Goal: Task Accomplishment & Management: Manage account settings

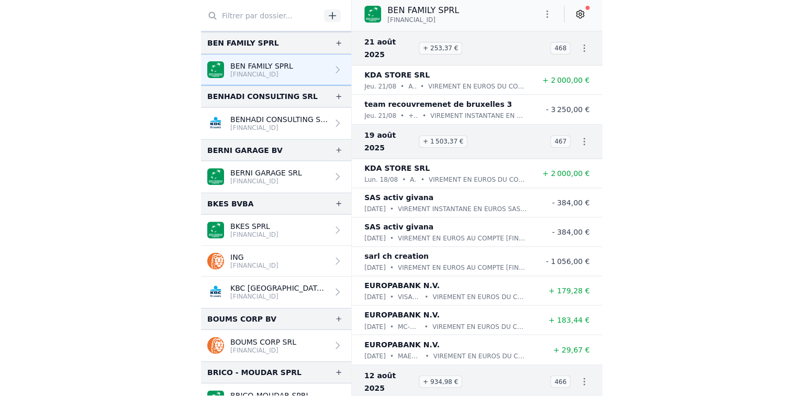
scroll to position [280, 0]
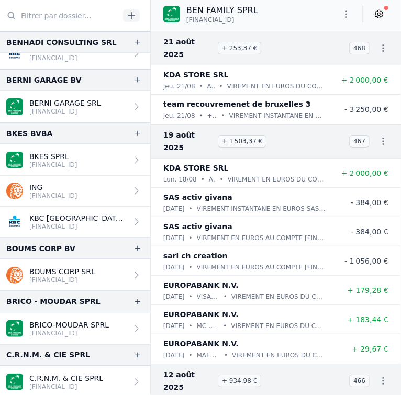
click at [60, 191] on p "[FINANCIAL_ID]" at bounding box center [53, 195] width 48 height 8
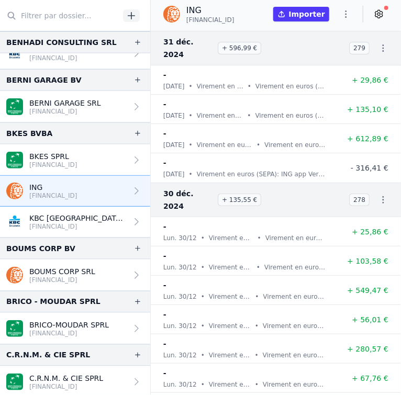
click at [265, 233] on p "Virement en euros (SEPA) De: EUROPABANK [STREET_ADDRESS] IBAN: [FINANCIAL_ID] C…" at bounding box center [295, 238] width 60 height 10
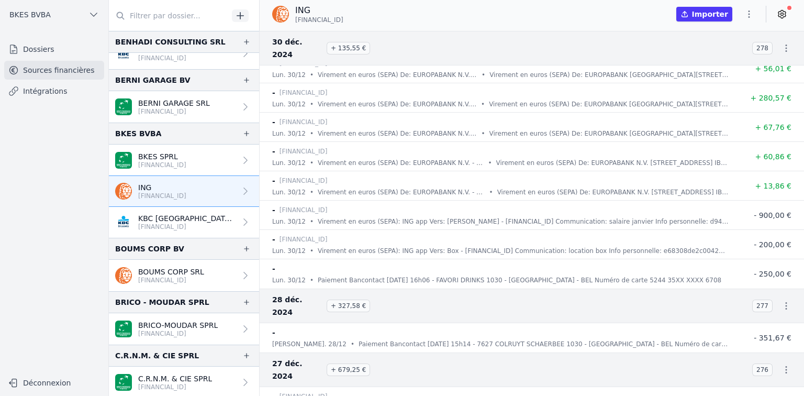
scroll to position [265, 0]
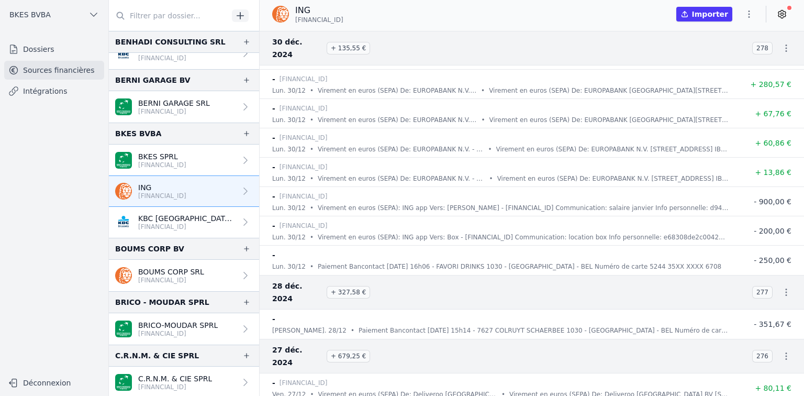
click at [245, 186] on icon at bounding box center [245, 191] width 10 height 10
click at [240, 186] on icon at bounding box center [245, 191] width 10 height 10
click at [400, 13] on icon "button" at bounding box center [748, 14] width 10 height 10
click at [400, 33] on button "Renommer" at bounding box center [723, 36] width 75 height 19
click at [174, 213] on p "KBC [GEOGRAPHIC_DATA] - Compte d'épargne" at bounding box center [187, 218] width 98 height 10
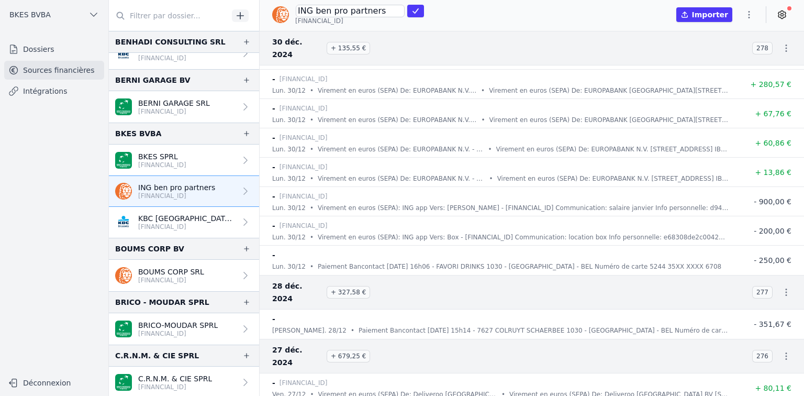
type input "KBC [GEOGRAPHIC_DATA] - Compte d'épargne"
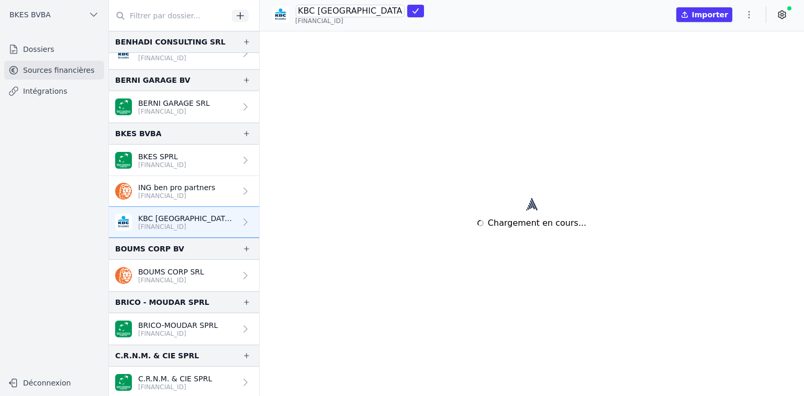
click at [400, 12] on icon "button" at bounding box center [749, 14] width 2 height 7
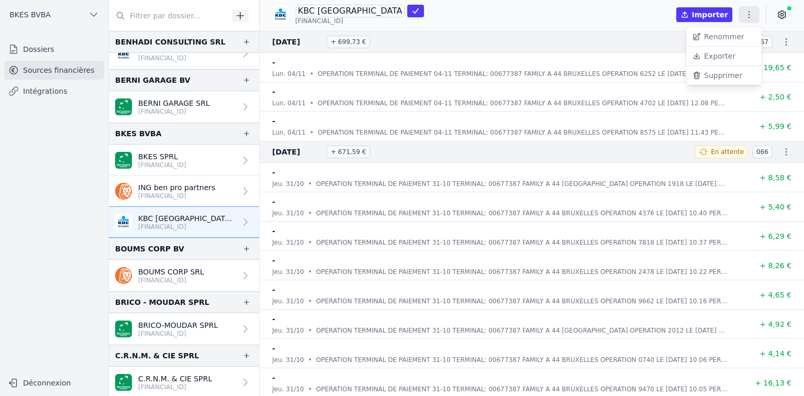
click at [400, 36] on button "Renommer" at bounding box center [723, 36] width 75 height 19
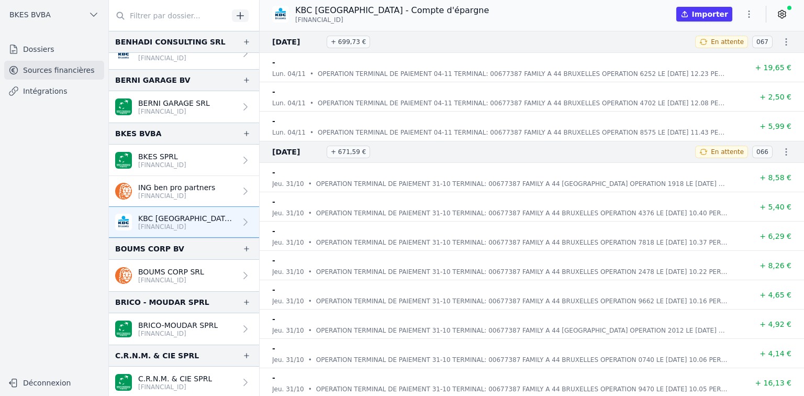
click at [400, 13] on icon "button" at bounding box center [748, 14] width 10 height 10
click at [400, 33] on button "Renommer" at bounding box center [723, 36] width 75 height 19
type input "KBC Brussels - family a 44"
click at [400, 12] on icon "submit" at bounding box center [415, 11] width 8 height 8
click at [184, 193] on p "[FINANCIAL_ID]" at bounding box center [176, 195] width 77 height 8
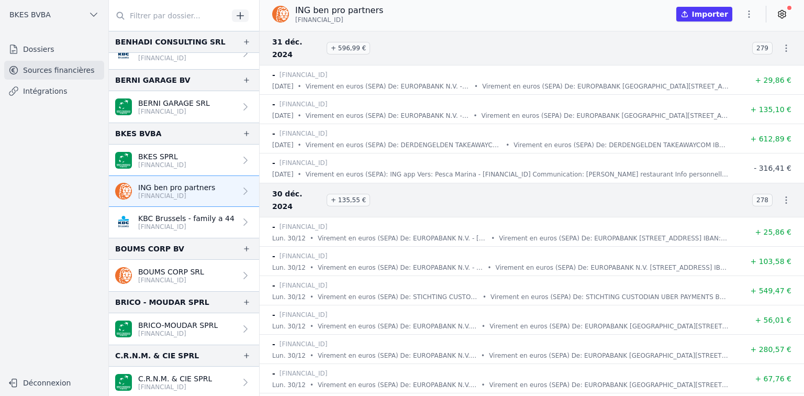
click at [165, 266] on p "BOUMS CORP SRL" at bounding box center [171, 271] width 66 height 10
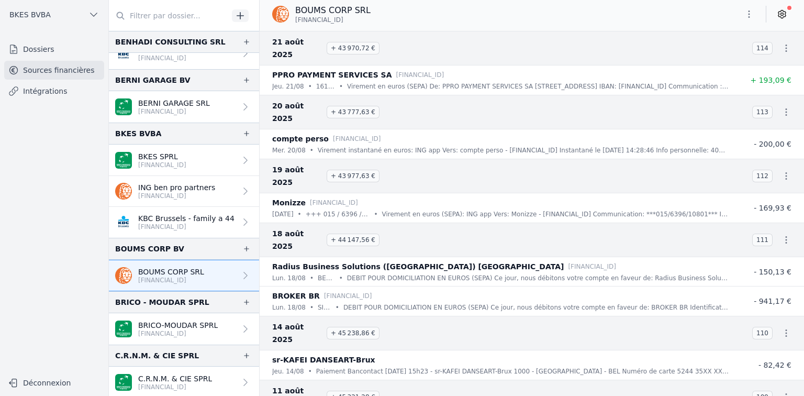
click at [400, 13] on icon "button" at bounding box center [748, 14] width 10 height 10
click at [400, 16] on div at bounding box center [402, 198] width 804 height 396
click at [400, 16] on icon at bounding box center [781, 14] width 7 height 8
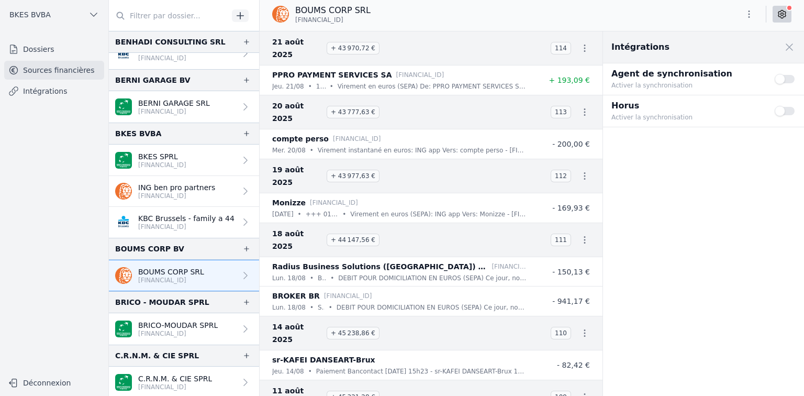
click at [400, 78] on button "Use setting" at bounding box center [784, 79] width 21 height 10
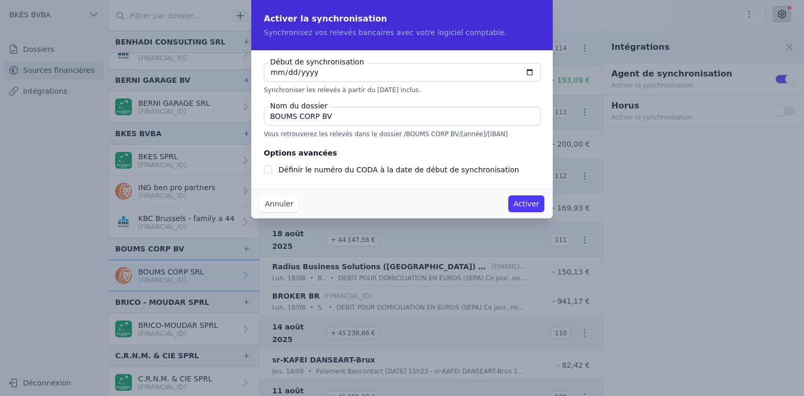
checkbox input "false"
type input "[DATE]"
click at [265, 167] on input "Définir le numéro du CODA à la date de début de synchronisation" at bounding box center [268, 169] width 8 height 8
checkbox input "true"
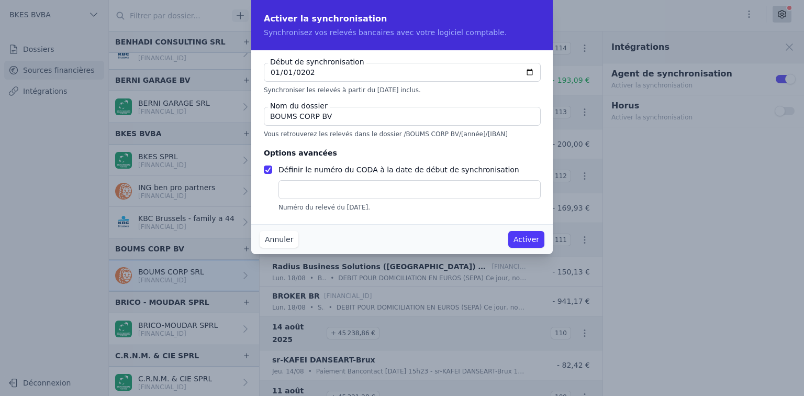
click at [349, 189] on input "text" at bounding box center [409, 189] width 262 height 19
type input "20230001"
click at [400, 241] on button "Activer" at bounding box center [526, 239] width 36 height 17
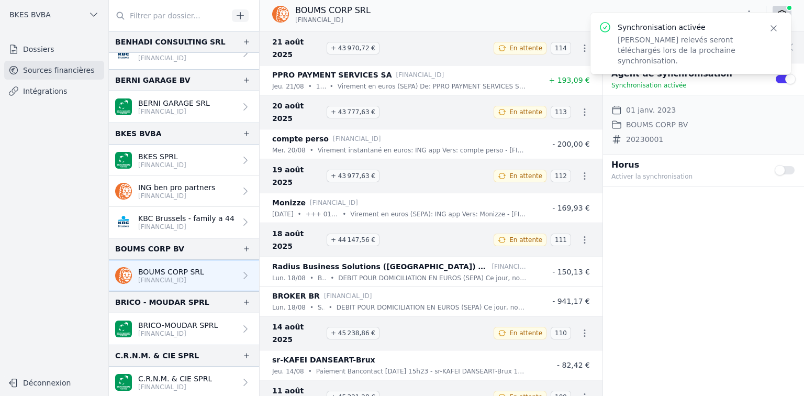
click at [400, 43] on icon "button" at bounding box center [584, 48] width 10 height 10
click at [400, 10] on div at bounding box center [402, 198] width 804 height 396
click at [400, 26] on icon "button" at bounding box center [773, 28] width 10 height 10
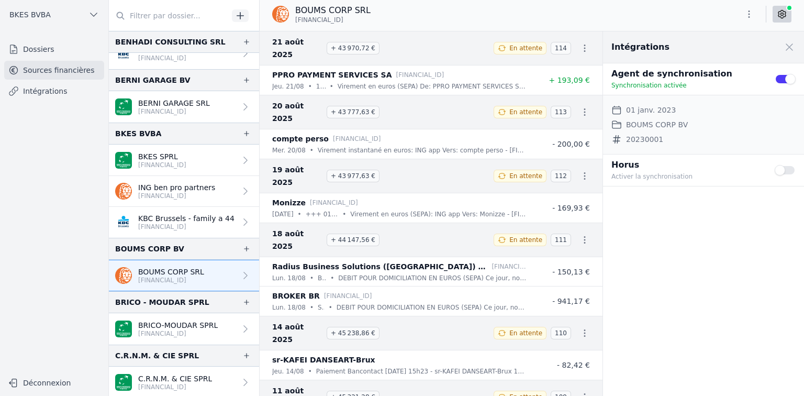
click at [400, 15] on icon "button" at bounding box center [748, 14] width 10 height 10
click at [400, 58] on button "Exporter" at bounding box center [723, 55] width 75 height 19
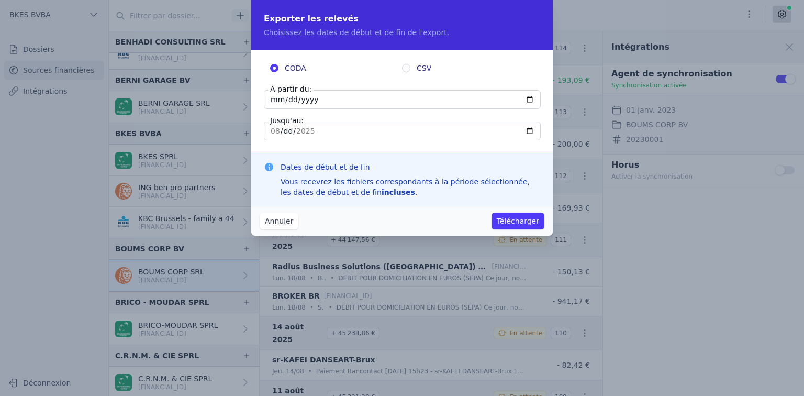
click at [323, 101] on input "[DATE]" at bounding box center [402, 99] width 277 height 19
type input "[DATE]"
click at [314, 133] on input "[DATE]" at bounding box center [402, 130] width 277 height 19
type input "[DATE]"
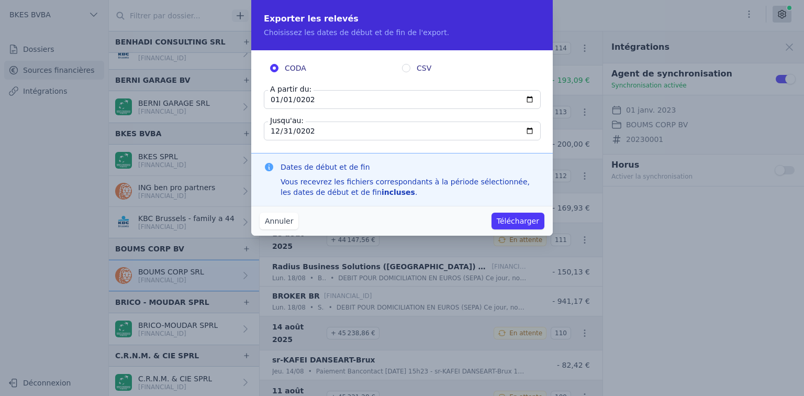
click at [400, 220] on button "Télécharger" at bounding box center [517, 220] width 53 height 17
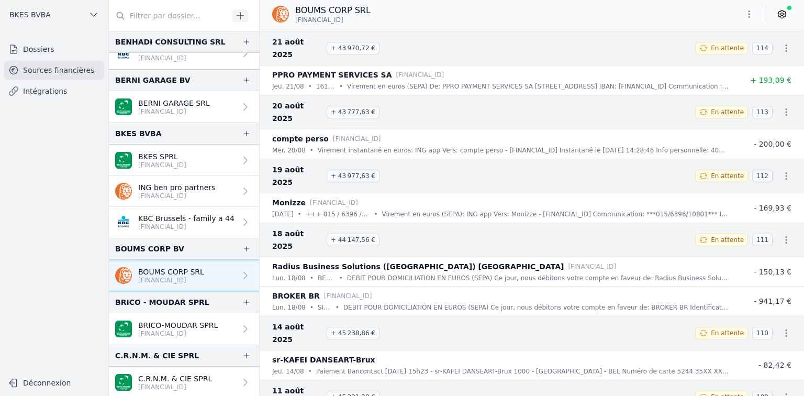
click at [400, 14] on icon "button" at bounding box center [749, 13] width 2 height 7
click at [400, 56] on button "Exporter" at bounding box center [723, 55] width 75 height 19
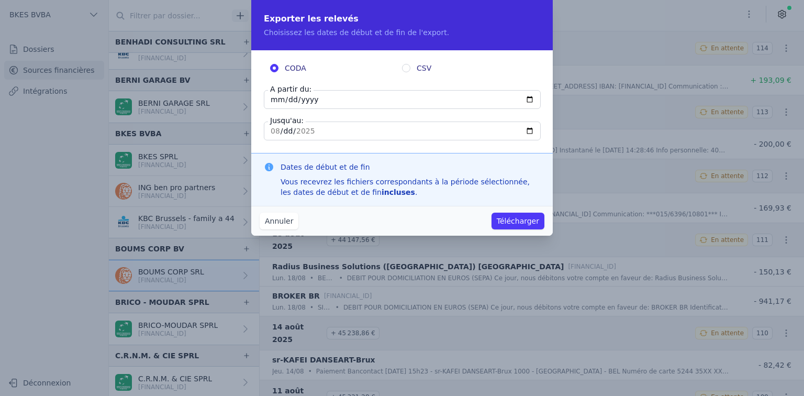
click at [312, 98] on input "[DATE]" at bounding box center [402, 99] width 277 height 19
type input "[DATE]"
click at [276, 132] on input "[DATE]" at bounding box center [402, 130] width 277 height 19
type input "[DATE]"
click at [400, 222] on button "Télécharger" at bounding box center [517, 220] width 53 height 17
